Goal: Task Accomplishment & Management: Use online tool/utility

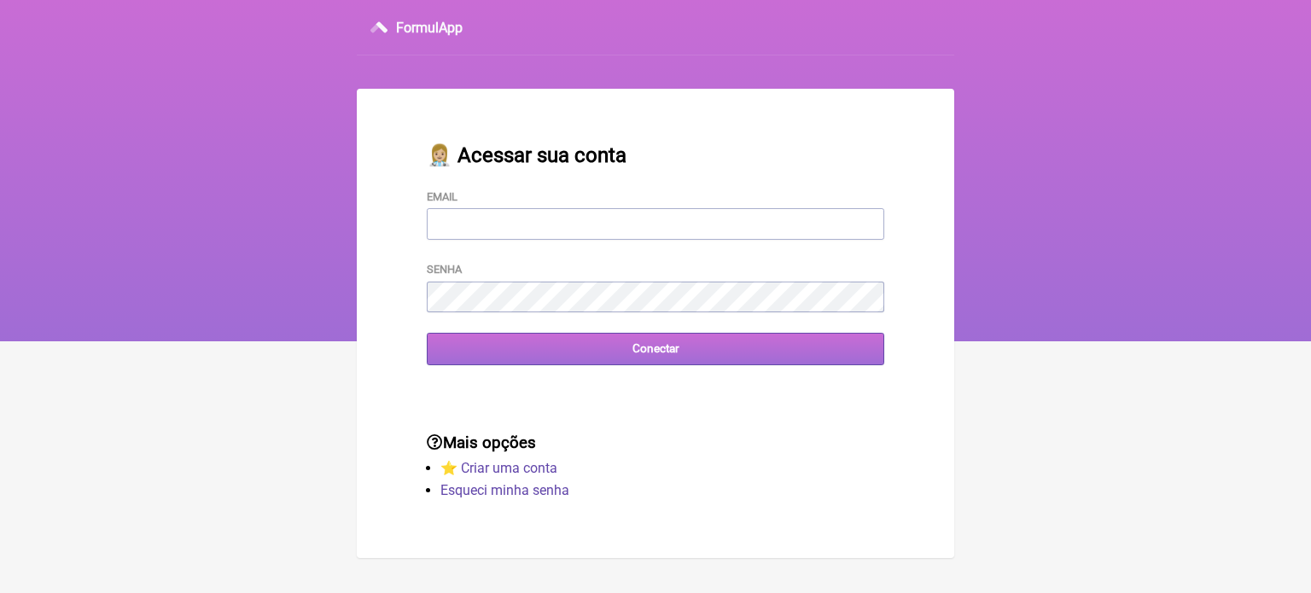
type input "[EMAIL_ADDRESS][DOMAIN_NAME]"
click at [741, 360] on input "Conectar" at bounding box center [655, 349] width 457 height 32
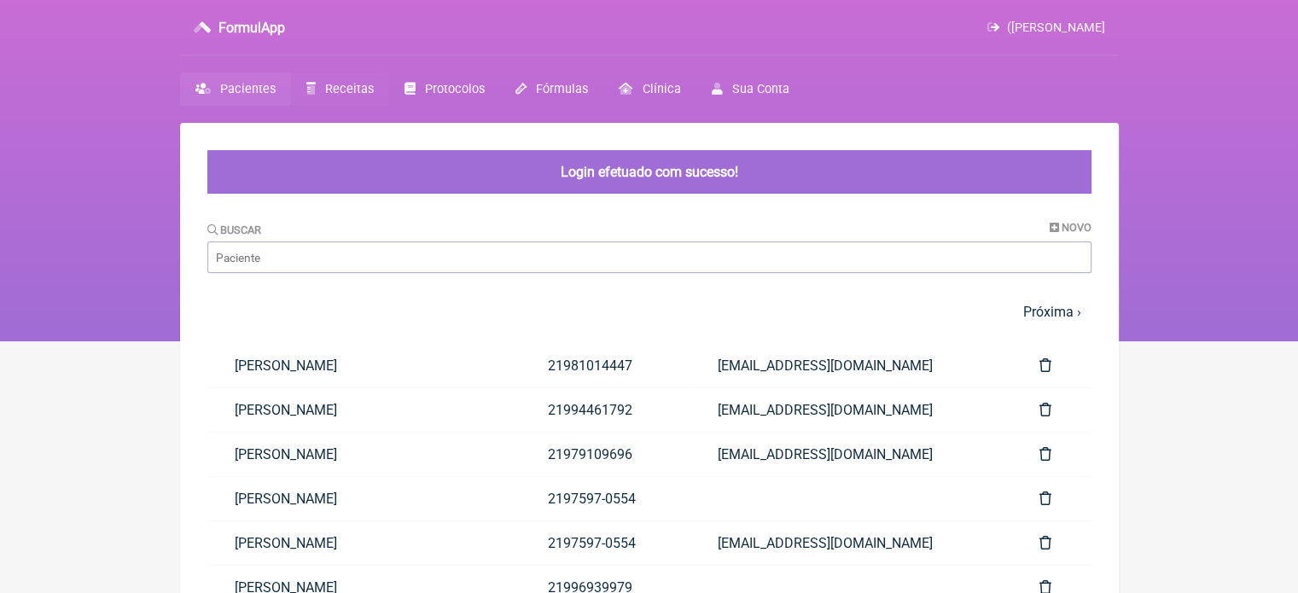
click at [370, 95] on link "Receitas" at bounding box center [340, 89] width 98 height 33
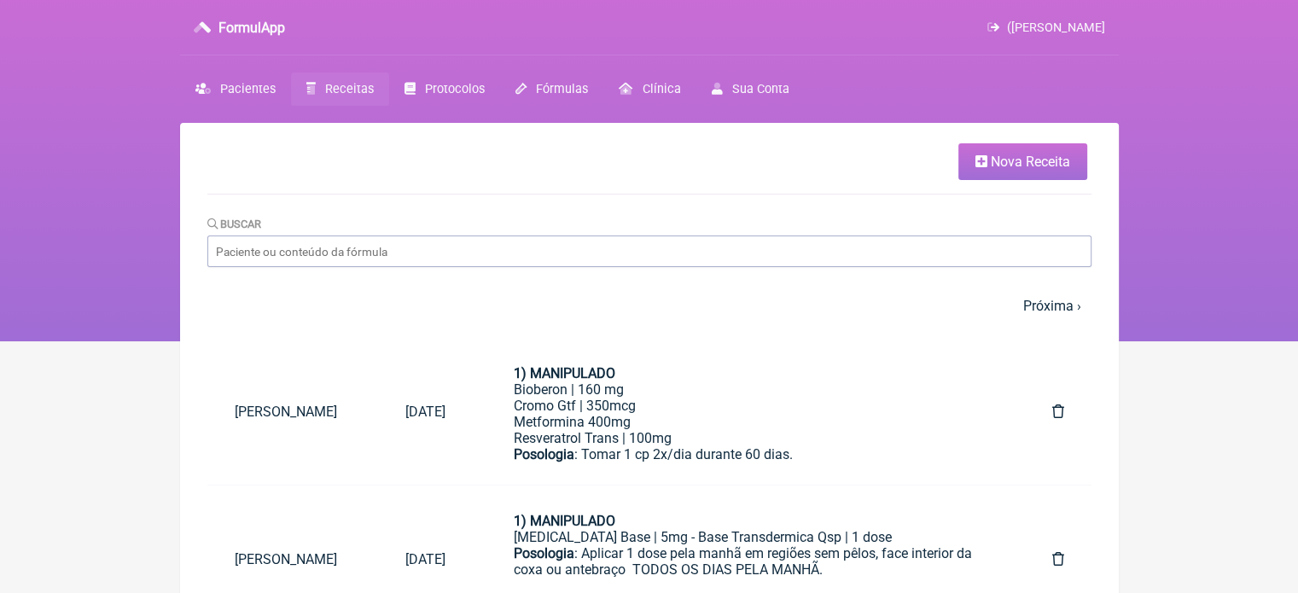
click at [1034, 169] on link "Nova Receita" at bounding box center [1023, 161] width 129 height 37
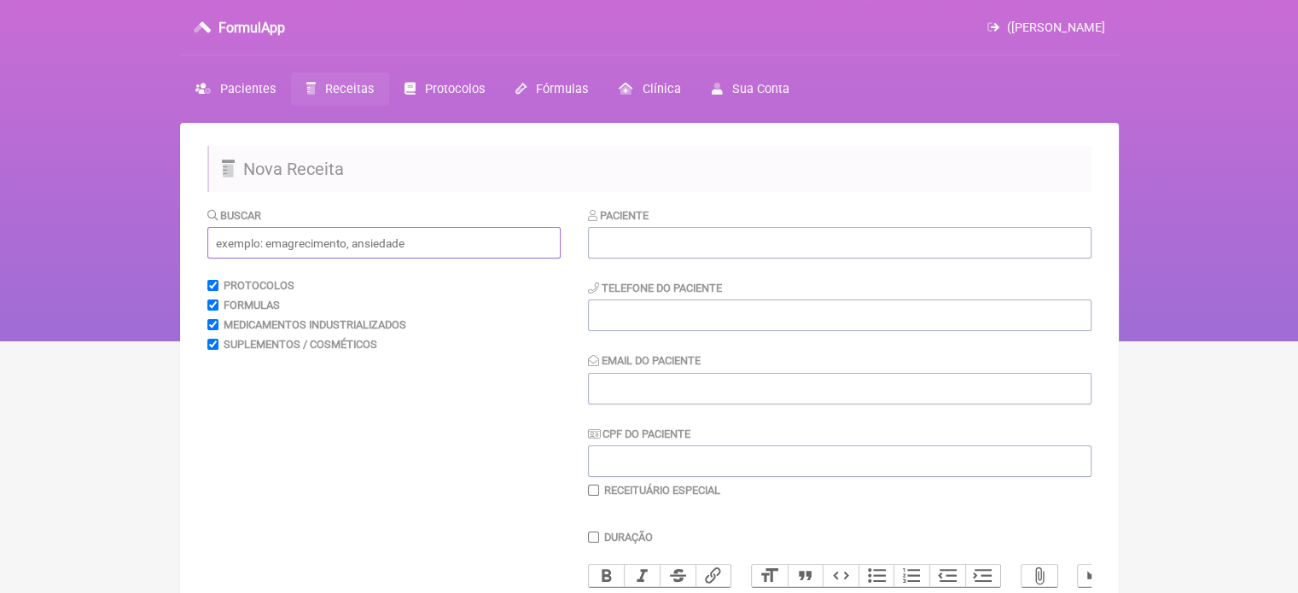
click at [416, 236] on input "text" at bounding box center [383, 243] width 353 height 32
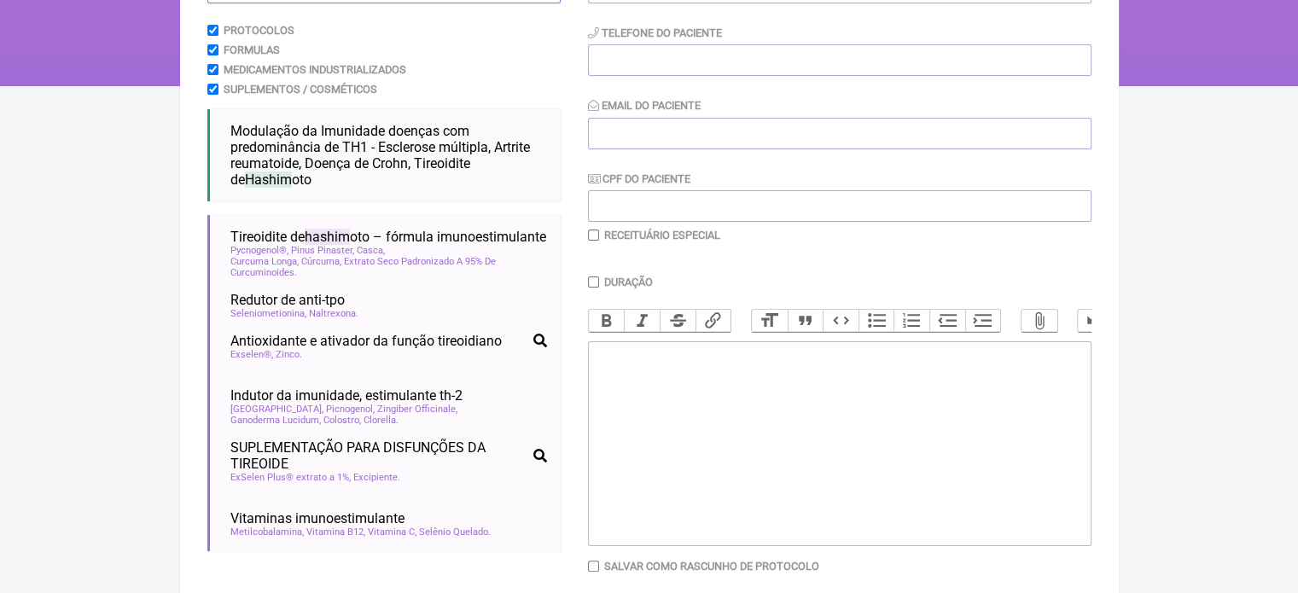
scroll to position [256, 0]
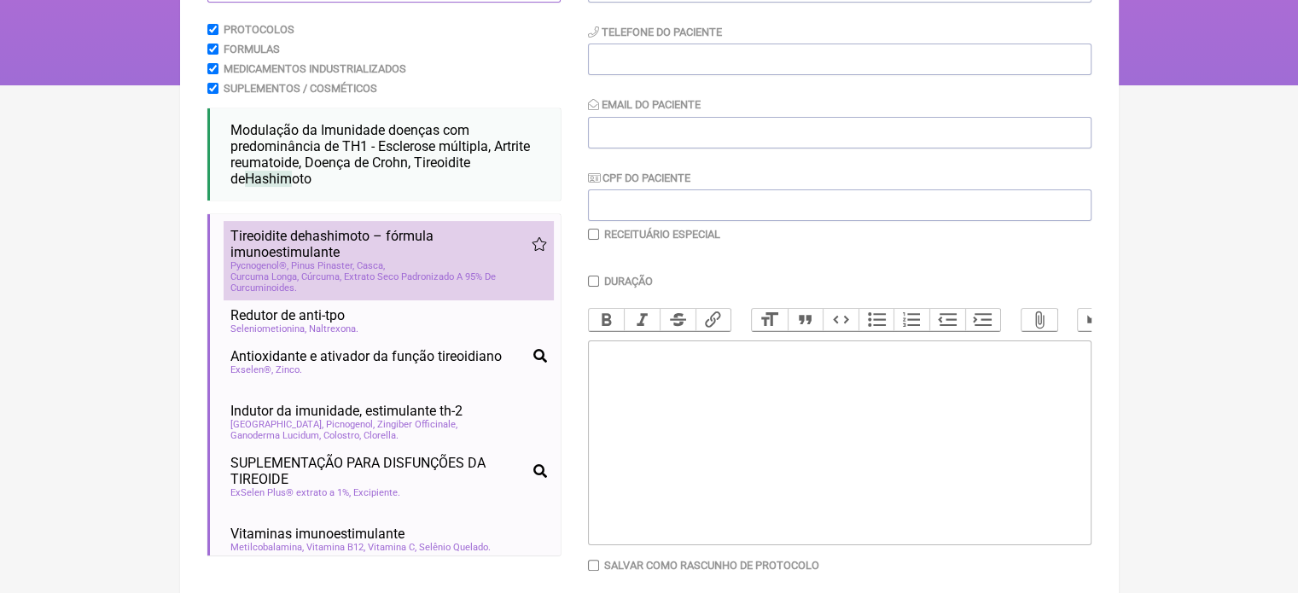
type input "hashim"
click at [440, 267] on div "Pycnogenol®, Pinus Pinaster, Casca Curcuma Longa, Cúrcuma, Extrato Seco Padroni…" at bounding box center [388, 276] width 317 height 33
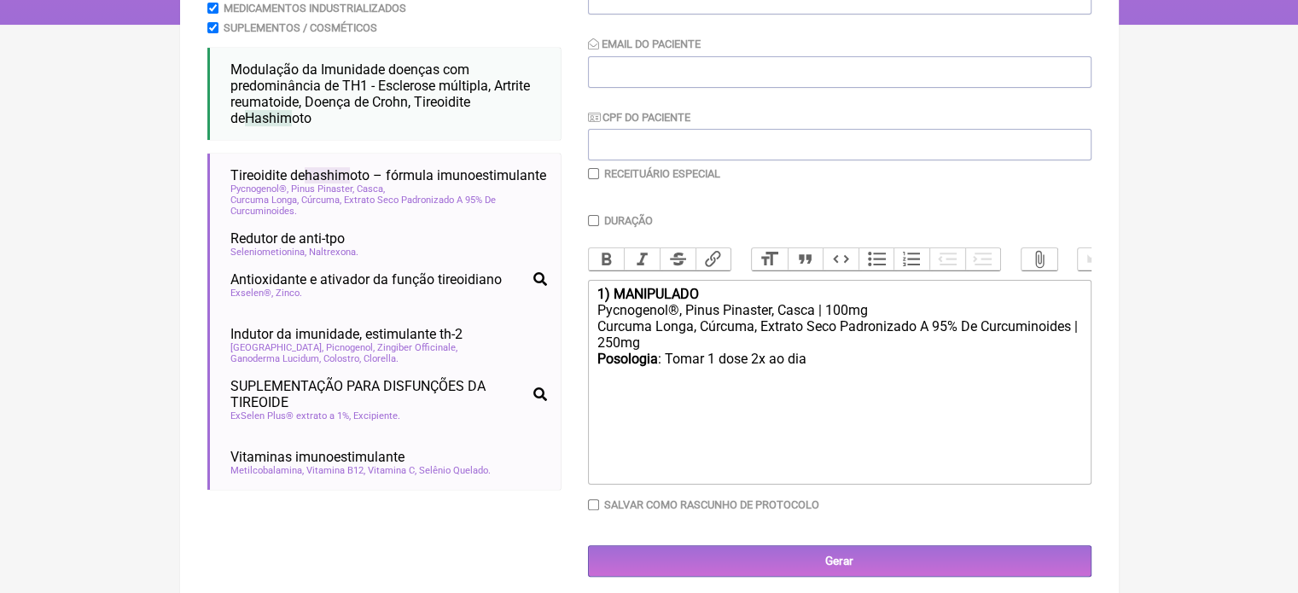
scroll to position [341, 0]
